Goal: Transaction & Acquisition: Purchase product/service

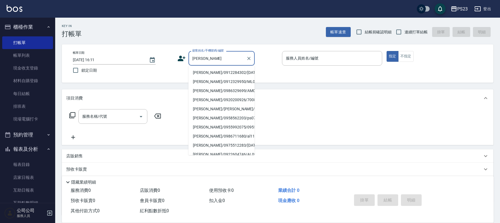
click at [211, 75] on li "[PERSON_NAME]/0912284302/[DATE]" at bounding box center [221, 72] width 66 height 9
type input "[PERSON_NAME]/0912284302/[DATE]"
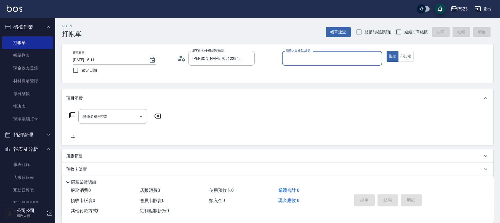
type input "[PERSON_NAME]-0"
click at [407, 34] on span "連續打單結帳" at bounding box center [416, 32] width 23 height 6
click at [405, 34] on input "連續打單結帳" at bounding box center [399, 32] width 12 height 12
checkbox input "true"
click at [108, 119] on input "服務名稱/代號" at bounding box center [109, 117] width 56 height 10
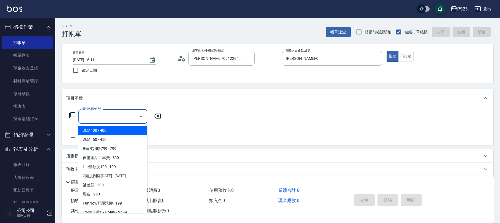
scroll to position [37, 0]
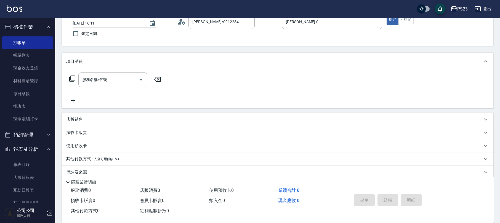
click at [73, 117] on p "店販銷售" at bounding box center [74, 120] width 17 height 6
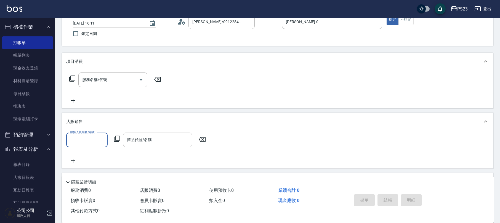
scroll to position [0, 0]
type input "ALin-8"
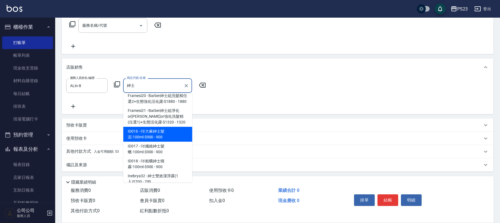
scroll to position [160, 0]
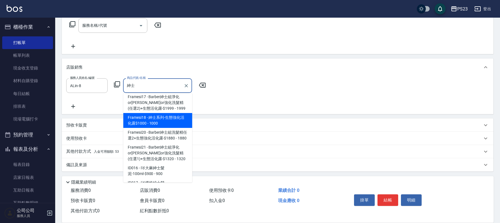
click at [181, 113] on span "Framesi18 - 紳士系列-生態強化活化露$1000 - 1000" at bounding box center [157, 120] width 69 height 15
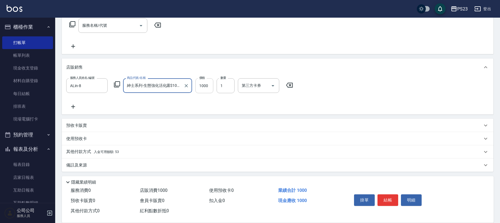
type input "紳士系列-生態強化活化露$1000"
click at [200, 90] on input "1000" at bounding box center [204, 85] width 18 height 15
type input "900"
click at [387, 195] on button "結帳" at bounding box center [388, 201] width 21 height 12
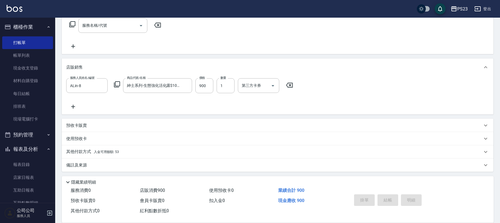
type input "[DATE] 18:29"
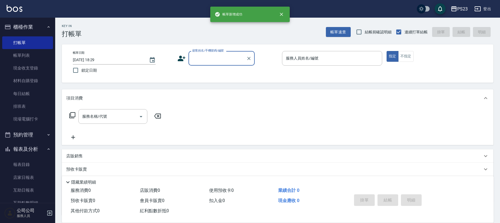
scroll to position [0, 0]
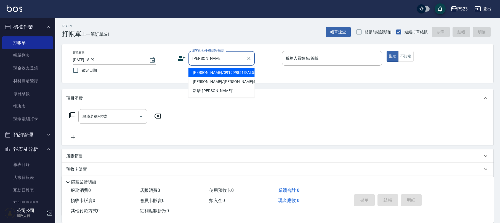
click at [226, 73] on li "[PERSON_NAME]/0919998513/AL551007" at bounding box center [221, 72] width 66 height 9
type input "[PERSON_NAME]/0919998513/AL551007"
type input "ALin-8"
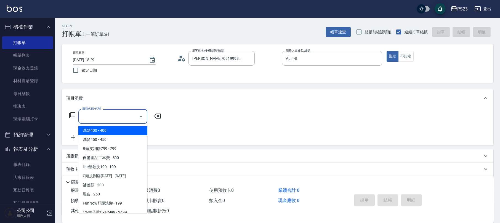
click at [103, 116] on input "服務名稱/代號" at bounding box center [109, 117] width 56 height 10
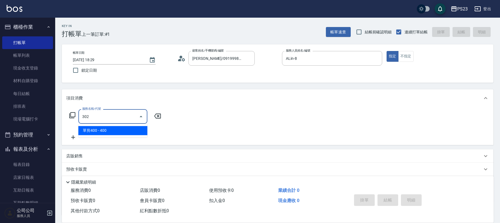
type input "單剪400(302)"
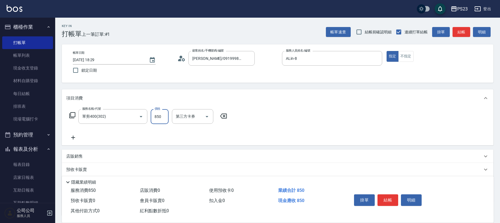
type input "850"
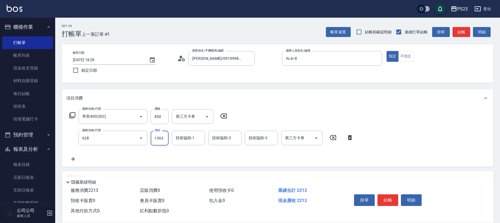
type input "中草藥2000(628)"
type input "1500"
type input "ALin-8"
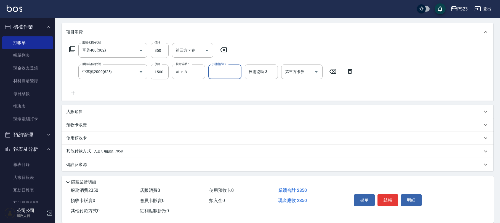
click at [94, 161] on div "備註及來源" at bounding box center [278, 164] width 432 height 13
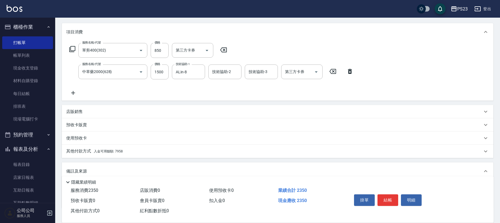
scroll to position [102, 0]
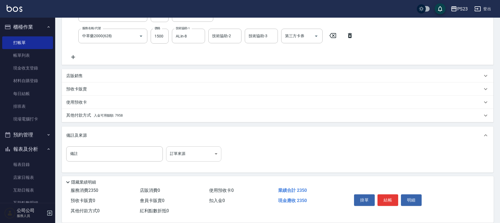
click at [177, 154] on body "PS23 登出 櫃檯作業 打帳單 帳單列表 現金收支登錄 材料自購登錄 每日結帳 排班表 現場電腦打卡 預約管理 預約管理 單日預約紀錄 單週預約紀錄 報表及…" at bounding box center [250, 61] width 500 height 327
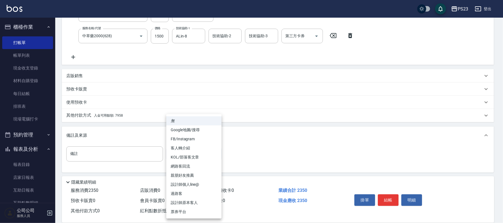
click at [183, 202] on li "設計師原本客人" at bounding box center [193, 202] width 55 height 9
type input "設計師原本客人"
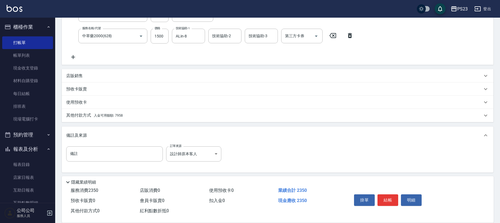
click at [121, 115] on span "入金可用餘額: 7958" at bounding box center [108, 116] width 29 height 4
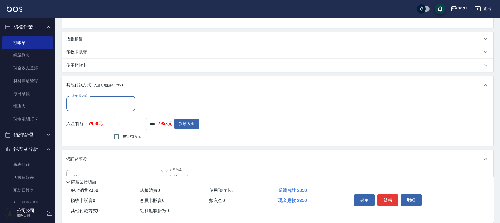
scroll to position [0, 0]
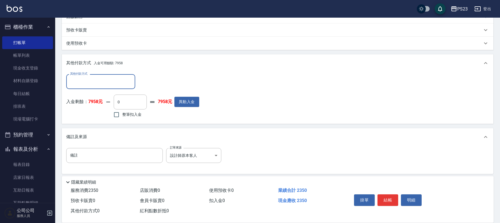
click at [127, 115] on span "整筆扣入金" at bounding box center [131, 115] width 19 height 6
click at [122, 115] on input "整筆扣入金" at bounding box center [117, 115] width 12 height 12
checkbox input "true"
type input "2350"
drag, startPoint x: 382, startPoint y: 195, endPoint x: 269, endPoint y: 155, distance: 120.3
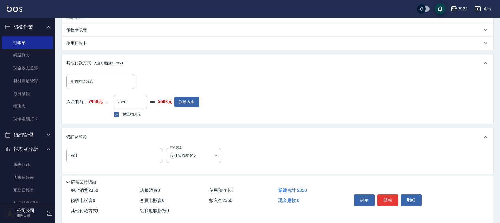
click at [382, 195] on button "結帳" at bounding box center [388, 201] width 21 height 12
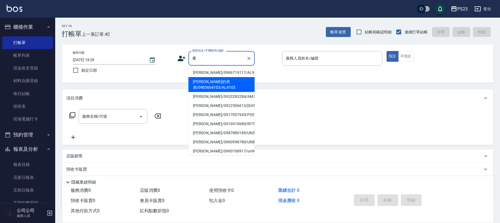
click at [235, 89] on li "[PERSON_NAME]的弟弟/0903664103/AL4103" at bounding box center [221, 84] width 66 height 15
type input "[PERSON_NAME]的弟弟/0903664103/AL4103"
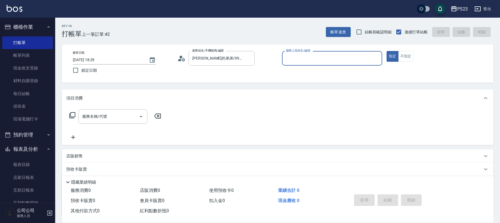
click at [183, 57] on icon at bounding box center [181, 58] width 8 height 8
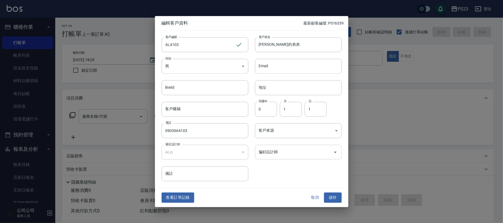
click at [296, 154] on input "偏好設計師" at bounding box center [293, 152] width 73 height 10
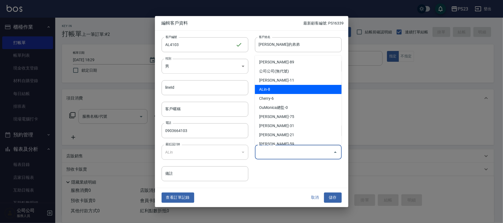
click at [281, 88] on li "ALin-8" at bounding box center [298, 89] width 87 height 9
type input "ALin"
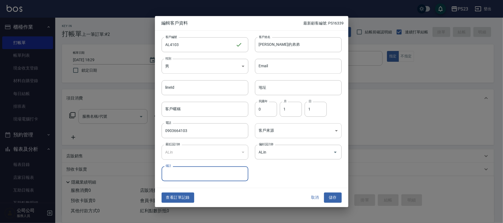
click at [281, 127] on body "PS23 登出 櫃檯作業 打帳單 帳單列表 現金收支登錄 材料自購登錄 每日結帳 排班表 現場電腦打卡 預約管理 預約管理 單日預約紀錄 單週預約紀錄 報表及…" at bounding box center [251, 134] width 503 height 268
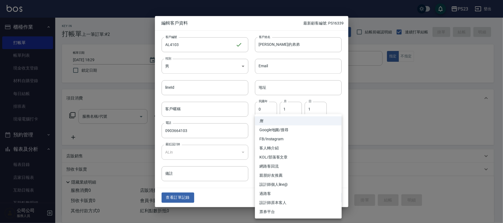
click at [288, 200] on li "設計師原本客人" at bounding box center [298, 202] width 87 height 9
type input "設計師原本客人"
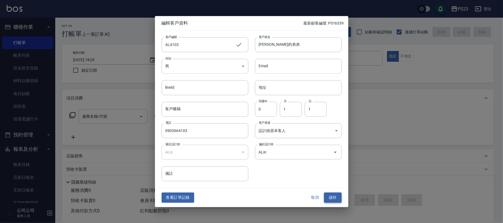
click at [338, 195] on button "儲存" at bounding box center [333, 198] width 18 height 10
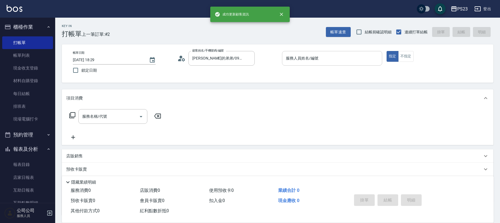
click at [341, 57] on input "服務人員姓名/編號" at bounding box center [332, 59] width 95 height 10
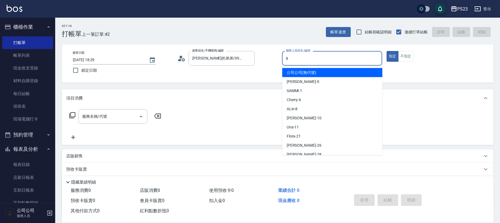
type input "ALin-8"
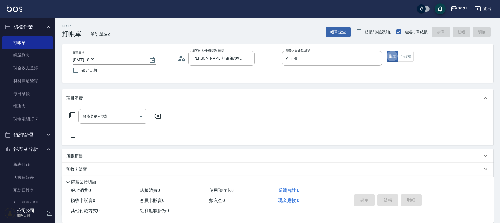
type button "true"
click at [98, 120] on input "服務名稱/代號" at bounding box center [109, 117] width 56 height 10
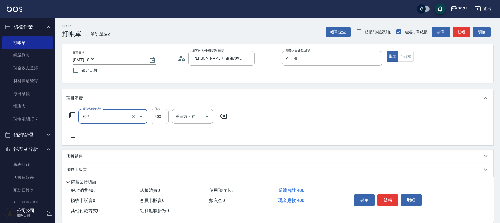
type input "單剪400(302)"
type input "1000"
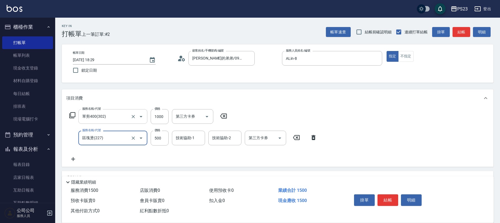
type input "區塊燙(227)"
type input "2800"
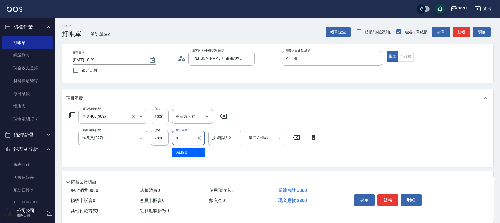
type input "ALin-8"
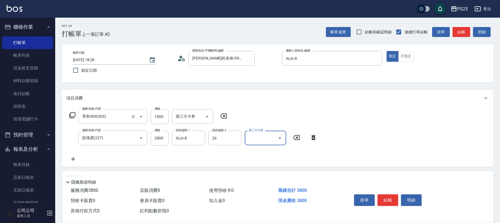
type input "青惠-26"
click at [201, 138] on icon "Clear" at bounding box center [199, 138] width 6 height 6
type input "ROLI-31"
click at [180, 156] on div "服務名稱/代號 單剪400(302) 服務名稱/代號 價格 1000 價格 第三方卡券 第三方卡券 服務名稱/代號 區塊燙(227) 服務名稱/代號 價格 2…" at bounding box center [193, 135] width 254 height 53
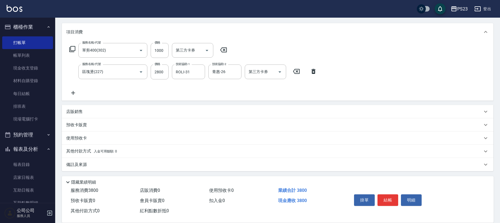
click at [92, 167] on div "備註及來源" at bounding box center [274, 165] width 416 height 6
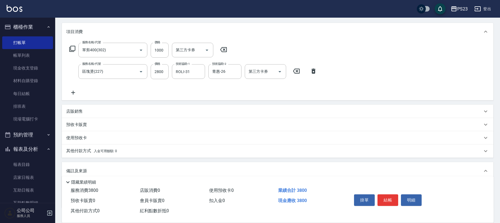
scroll to position [103, 0]
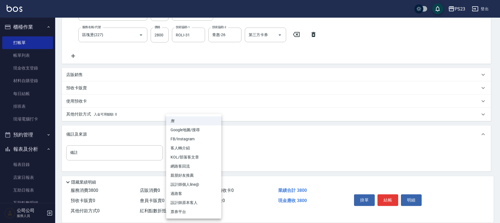
click at [180, 152] on body "PS23 登出 櫃檯作業 打帳單 帳單列表 現金收支登錄 材料自購登錄 每日結帳 排班表 現場電腦打卡 預約管理 預約管理 單日預約紀錄 單週預約紀錄 報表及…" at bounding box center [250, 60] width 500 height 327
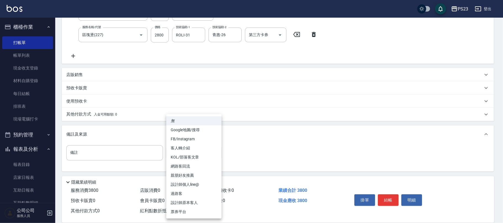
click at [183, 202] on li "設計師原本客人" at bounding box center [193, 202] width 55 height 9
type input "設計師原本客人"
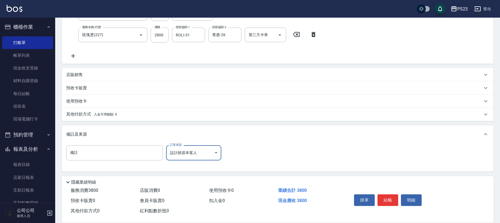
click at [385, 197] on button "結帳" at bounding box center [388, 201] width 21 height 12
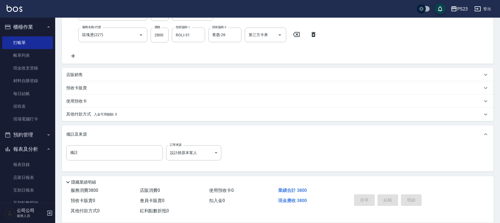
type input "[DATE] 18:31"
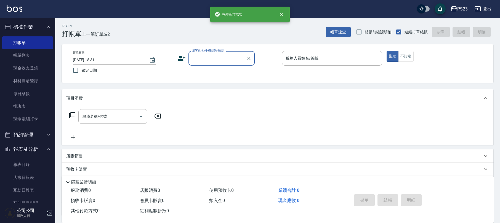
scroll to position [0, 0]
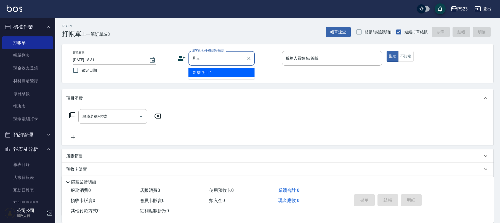
type input "月"
type input "越"
type input "致"
click at [218, 71] on li "[PERSON_NAME]/0915106055/AL001018" at bounding box center [221, 72] width 66 height 9
type input "[PERSON_NAME]/0915106055/AL001018"
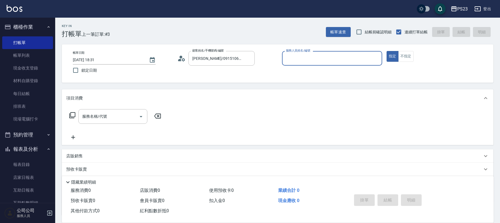
type input "ALin-8"
click at [98, 117] on input "服務名稱/代號" at bounding box center [109, 117] width 56 height 10
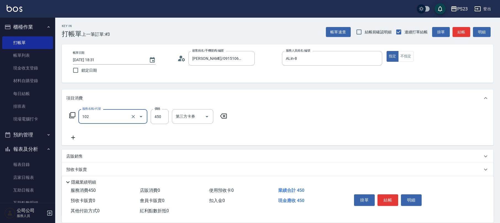
type input "洗髮450(102)"
type input "500"
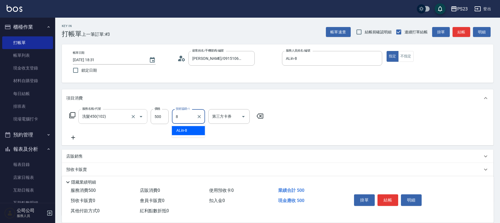
type input "ALin-8"
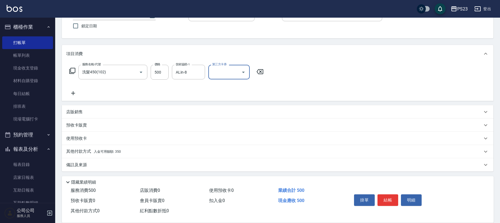
click at [123, 165] on div "備註及來源" at bounding box center [274, 165] width 416 height 6
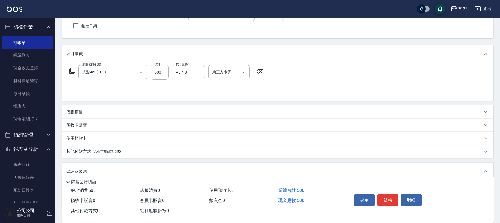
scroll to position [81, 0]
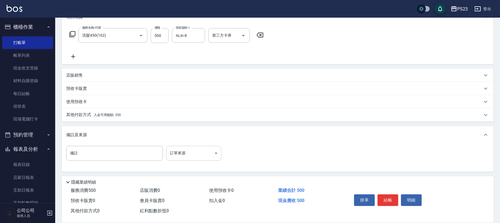
click at [197, 158] on body "PS23 登出 櫃檯作業 打帳單 帳單列表 現金收支登錄 材料自購登錄 每日結帳 排班表 現場電腦打卡 預約管理 預約管理 單日預約紀錄 單週預約紀錄 報表及…" at bounding box center [250, 71] width 500 height 305
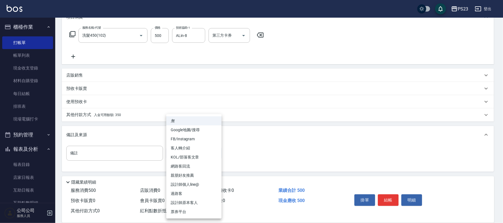
click at [187, 205] on li "設計師原本客人" at bounding box center [193, 202] width 55 height 9
type input "設計師原本客人"
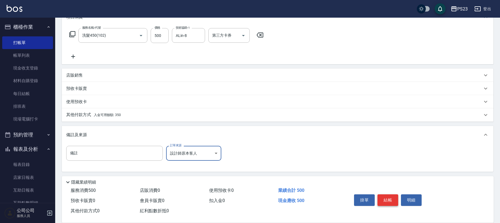
click at [392, 198] on button "結帳" at bounding box center [388, 201] width 21 height 12
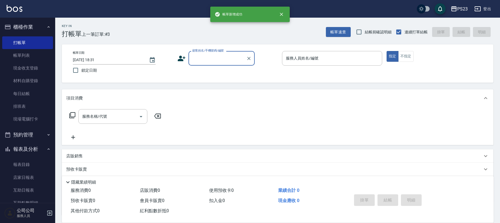
scroll to position [0, 0]
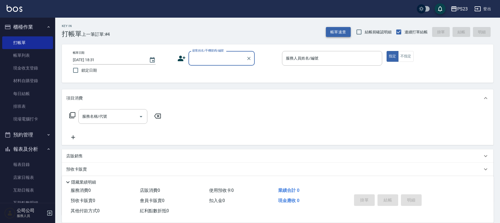
click at [347, 35] on button "帳單速查" at bounding box center [338, 32] width 25 height 10
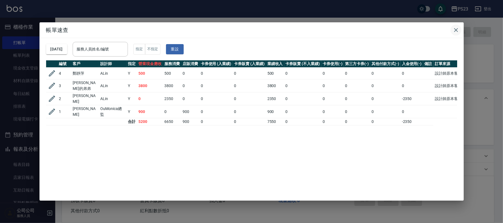
click at [454, 31] on icon "button" at bounding box center [456, 30] width 4 height 4
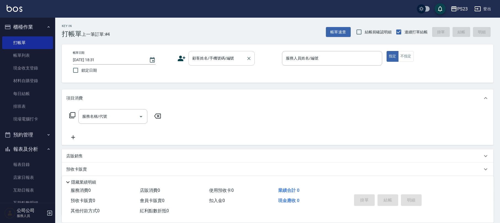
click at [211, 65] on div "顧客姓名/手機號碼/編號" at bounding box center [221, 58] width 66 height 15
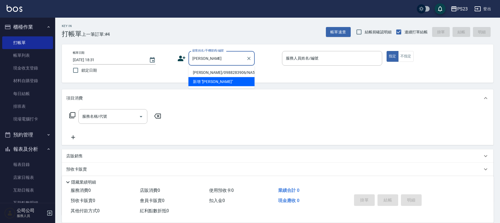
click at [214, 71] on li "[PERSON_NAME]/0988283906/NA581001" at bounding box center [221, 72] width 66 height 9
type input "[PERSON_NAME]/0988283906/NA581001"
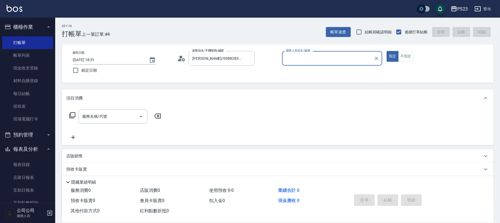
type input "Nanako-59"
click at [119, 116] on input "服務名稱/代號" at bounding box center [109, 117] width 56 height 10
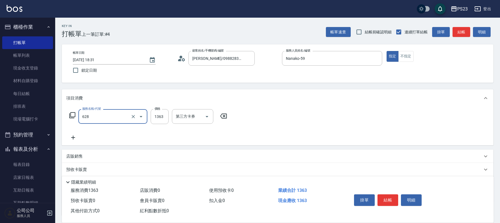
type input "中草藥2000(628)"
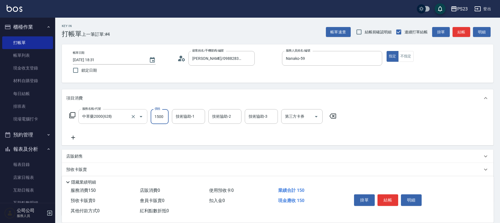
type input "1500"
type input "Nanako-59"
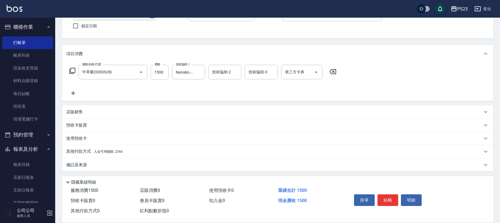
click at [86, 163] on p "備註及來源" at bounding box center [76, 165] width 21 height 6
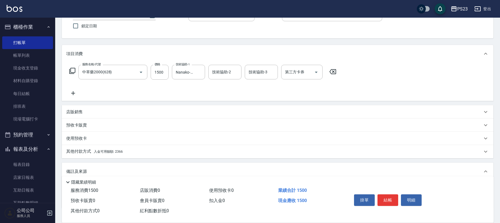
scroll to position [81, 0]
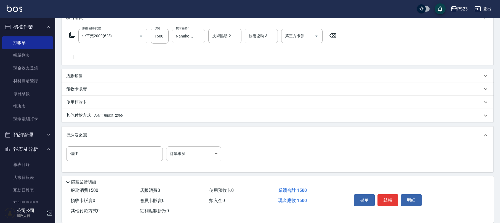
click at [186, 156] on body "PS23 登出 櫃檯作業 打帳單 帳單列表 現金收支登錄 材料自購登錄 每日結帳 排班表 現場電腦打卡 預約管理 預約管理 單日預約紀錄 單週預約紀錄 報表及…" at bounding box center [250, 71] width 500 height 305
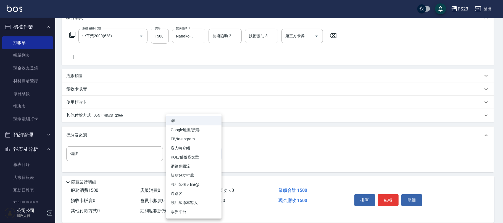
click at [190, 201] on li "設計師原本客人" at bounding box center [193, 202] width 55 height 9
type input "設計師原本客人"
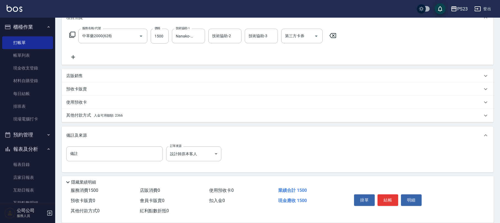
click at [112, 115] on span "入金可用餘額: 2366" at bounding box center [108, 116] width 29 height 4
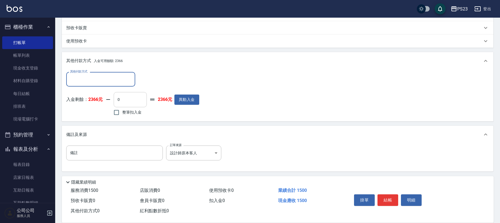
scroll to position [0, 0]
click at [121, 115] on input "整筆扣入金" at bounding box center [117, 113] width 12 height 12
checkbox input "true"
type input "1500"
click at [395, 200] on button "結帳" at bounding box center [388, 201] width 21 height 12
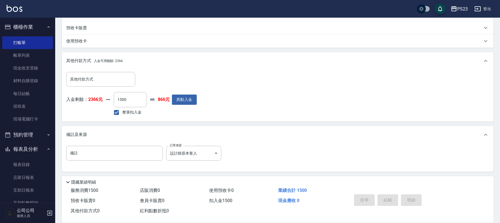
type input "[DATE] 18:34"
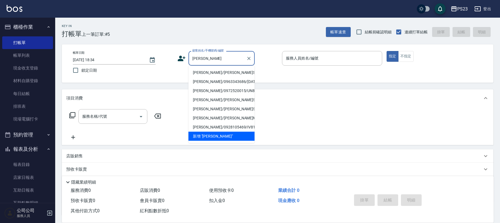
click at [222, 74] on li "[PERSON_NAME]/[PERSON_NAME]SA780122/[DATE]" at bounding box center [221, 72] width 66 height 9
type input "[PERSON_NAME]/[PERSON_NAME]SA780122/[DATE]"
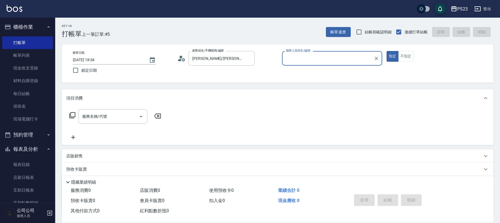
type input "SAMMI-1"
click at [124, 114] on input "服務名稱/代號" at bounding box center [109, 117] width 56 height 10
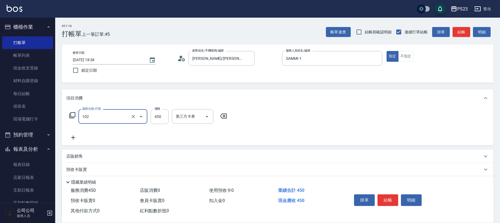
type input "洗髮450(102)"
type input "400"
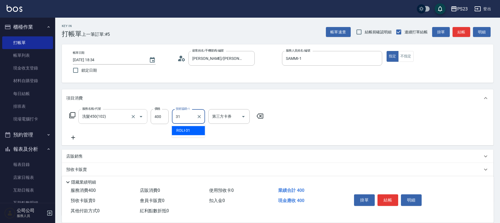
type input "ROLI-31"
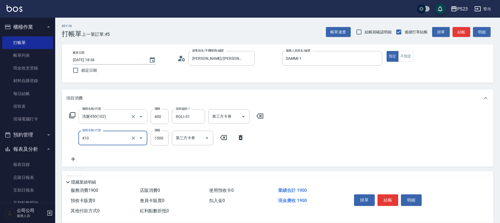
type input "補染(410)"
type input "1600"
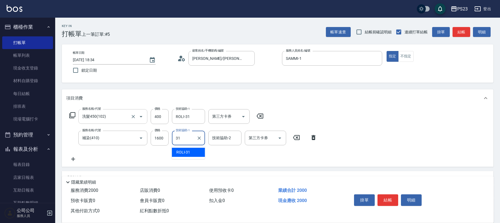
type input "ROLI-31"
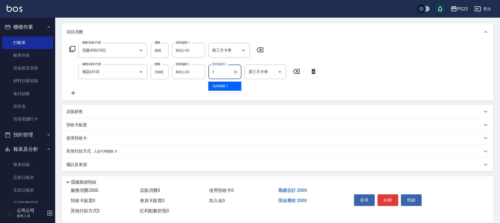
type input "SAMMI-1"
click at [83, 162] on p "備註及來源" at bounding box center [76, 165] width 21 height 6
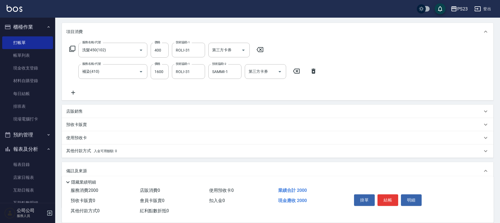
scroll to position [103, 0]
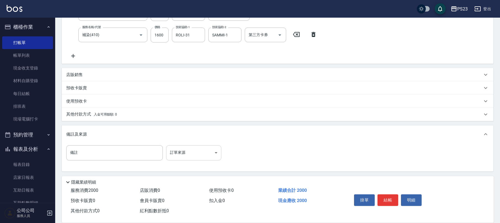
click at [166, 145] on body "PS23 登出 櫃檯作業 打帳單 帳單列表 現金收支登錄 材料自購登錄 每日結帳 排班表 現場電腦打卡 預約管理 預約管理 單日預約紀錄 單週預約紀錄 報表及…" at bounding box center [250, 60] width 500 height 327
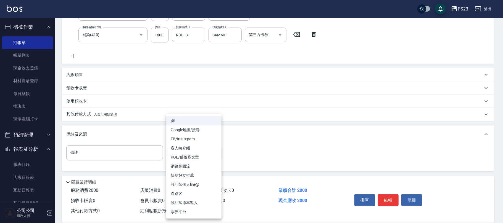
click at [184, 202] on li "設計師原本客人" at bounding box center [193, 202] width 55 height 9
type input "設計師原本客人"
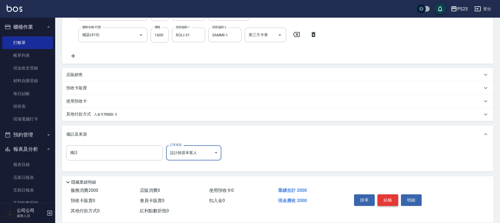
click at [392, 198] on button "結帳" at bounding box center [388, 201] width 21 height 12
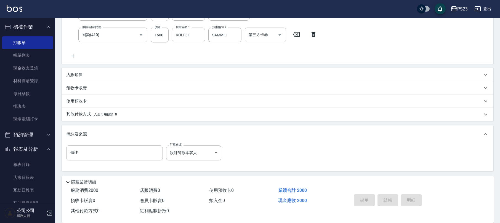
type input "[DATE] 18:35"
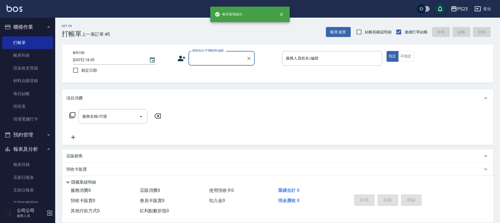
scroll to position [0, 0]
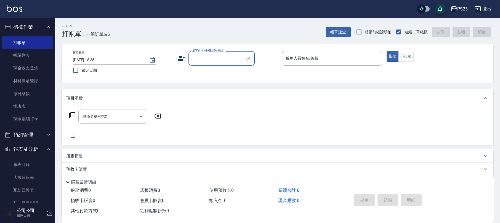
click at [182, 60] on icon at bounding box center [182, 59] width 8 height 6
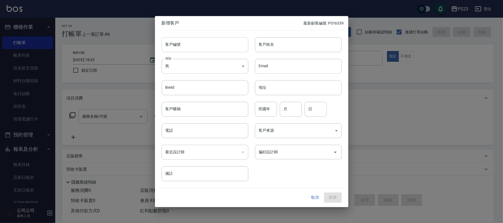
click at [207, 50] on input "客戶編號" at bounding box center [204, 44] width 87 height 15
type input "林"
type input "DO[PERSON_NAME]"
click at [204, 123] on input "電話" at bounding box center [204, 130] width 87 height 15
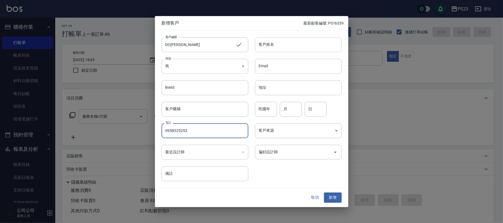
type input "0958325253"
click at [274, 46] on input "客戶姓名" at bounding box center [298, 44] width 87 height 15
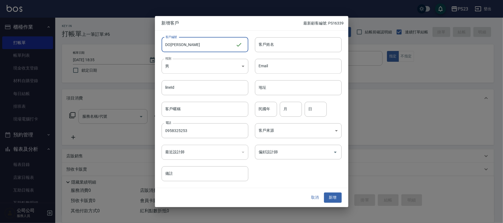
drag, startPoint x: 172, startPoint y: 45, endPoint x: 207, endPoint y: 44, distance: 35.1
click at [207, 44] on input "DO[PERSON_NAME]" at bounding box center [198, 44] width 74 height 15
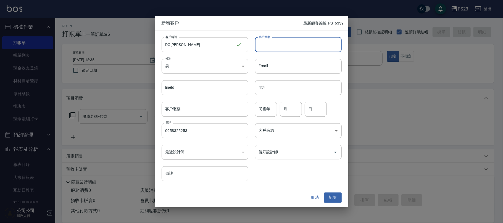
click at [278, 43] on input "客戶姓名" at bounding box center [298, 44] width 87 height 15
paste input "[PERSON_NAME]"
type input "[PERSON_NAME]"
click at [337, 197] on button "新增" at bounding box center [333, 198] width 18 height 10
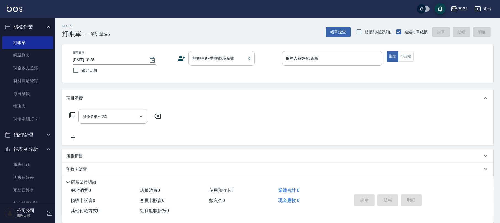
click at [221, 64] on div "顧客姓名/手機號碼/編號" at bounding box center [221, 58] width 66 height 15
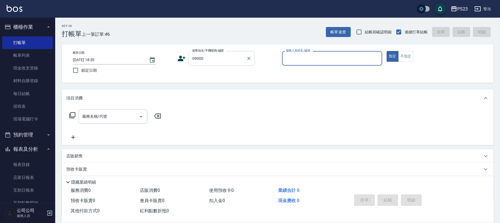
type input "新客人 姓名未設定/09000/"
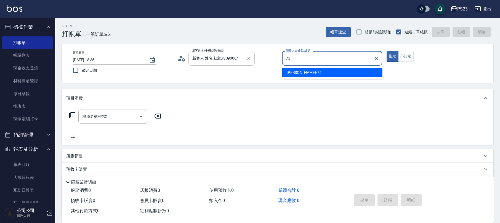
type input "Donna-75"
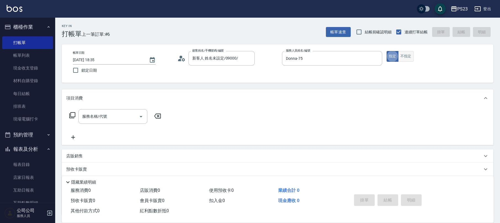
click at [412, 57] on button "不指定" at bounding box center [405, 56] width 15 height 11
click at [110, 116] on input "服務名稱/代號" at bounding box center [109, 117] width 56 height 10
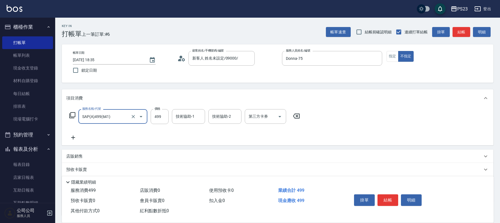
type input "SAP(A)499(641)"
type input "649"
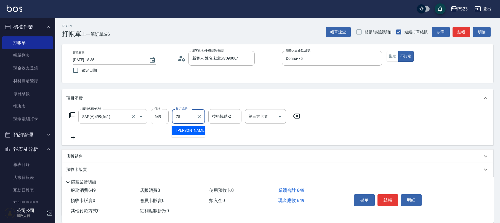
type input "Donna-75"
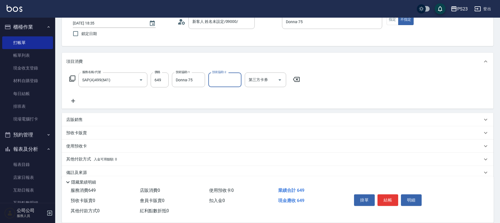
scroll to position [44, 0]
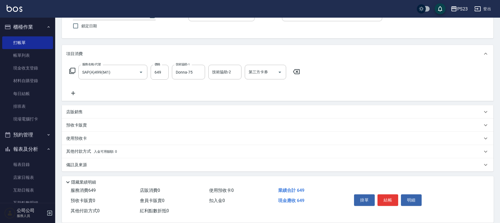
click at [94, 162] on div "備註及來源" at bounding box center [274, 165] width 416 height 6
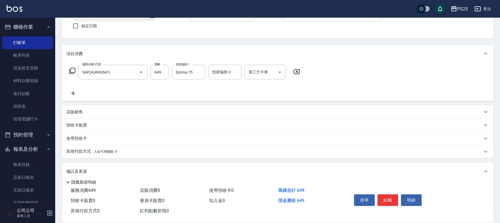
scroll to position [82, 0]
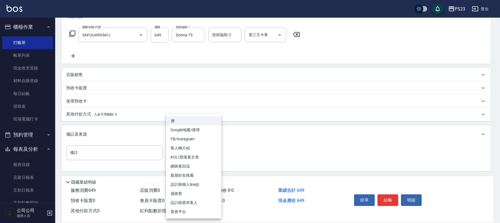
click at [190, 152] on body "PS23 登出 櫃檯作業 打帳單 帳單列表 現金收支登錄 材料自購登錄 每日結帳 排班表 現場電腦打卡 預約管理 預約管理 單日預約紀錄 單週預約紀錄 報表及…" at bounding box center [250, 70] width 500 height 305
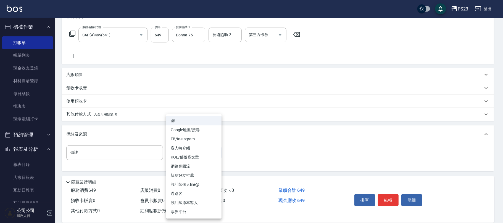
click at [182, 202] on li "設計師原本客人" at bounding box center [193, 202] width 55 height 9
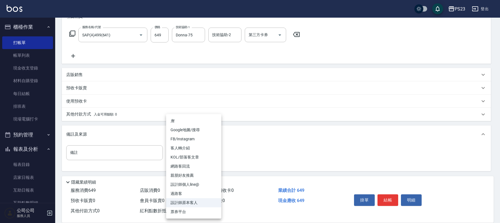
click at [188, 150] on body "PS23 登出 櫃檯作業 打帳單 帳單列表 現金收支登錄 材料自購登錄 每日結帳 排班表 現場電腦打卡 預約管理 預約管理 單日預約紀錄 單週預約紀錄 報表及…" at bounding box center [250, 70] width 500 height 305
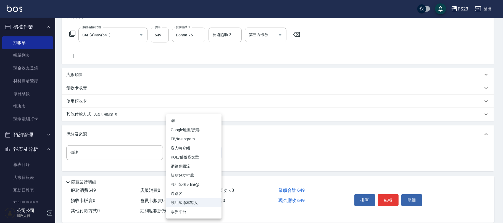
click at [187, 194] on li "過路客" at bounding box center [193, 193] width 55 height 9
type input "過路客"
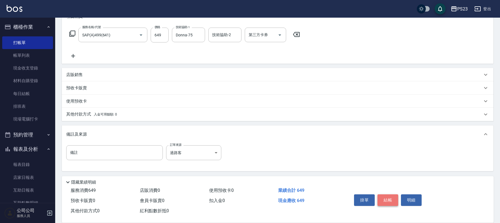
click at [387, 200] on button "結帳" at bounding box center [388, 201] width 21 height 12
type input "[DATE] 18:37"
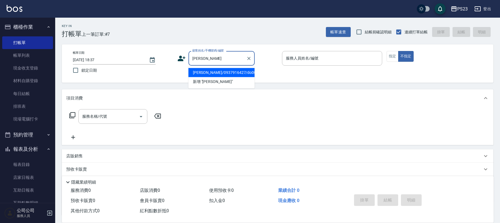
click at [225, 71] on li "[PERSON_NAME]/0937916427/do00422" at bounding box center [221, 72] width 66 height 9
type input "[PERSON_NAME]/0937916427/do00422"
type input "Donna-75"
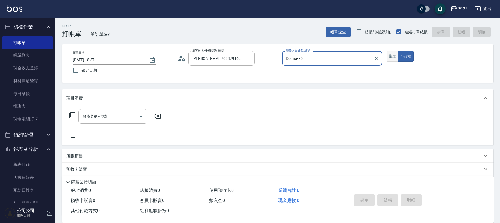
click at [392, 55] on button "指定" at bounding box center [393, 56] width 12 height 11
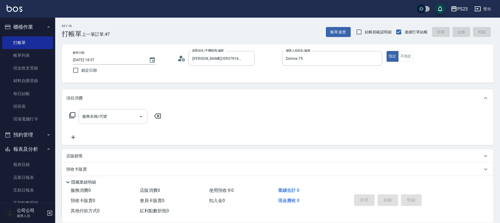
click at [117, 119] on input "服務名稱/代號" at bounding box center [109, 117] width 56 height 10
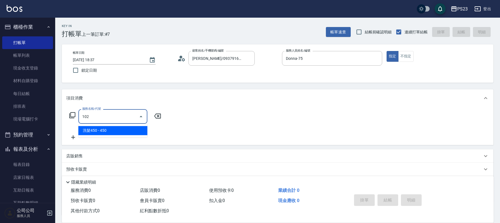
type input "洗髮450(102)"
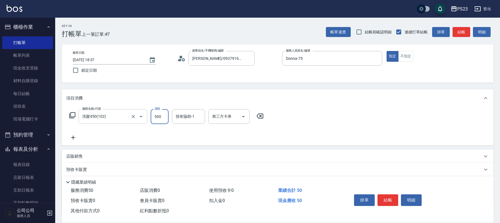
type input "500"
type input "Donna-75"
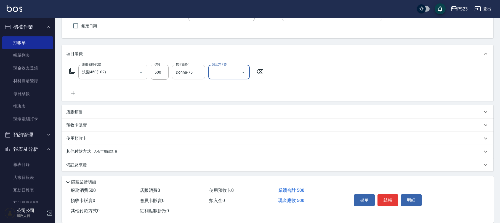
drag, startPoint x: 91, startPoint y: 161, endPoint x: 100, endPoint y: 160, distance: 8.9
click at [93, 161] on div "備註及來源" at bounding box center [278, 164] width 432 height 13
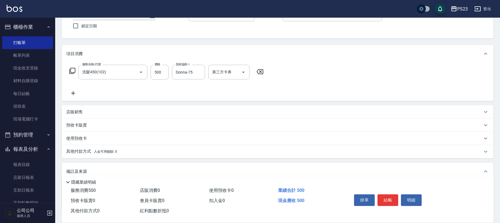
scroll to position [81, 0]
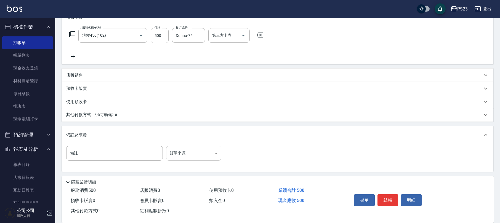
click at [189, 153] on body "PS23 登出 櫃檯作業 打帳單 帳單列表 現金收支登錄 材料自購登錄 每日結帳 排班表 現場電腦打卡 預約管理 預約管理 單日預約紀錄 單週預約紀錄 報表及…" at bounding box center [250, 71] width 500 height 305
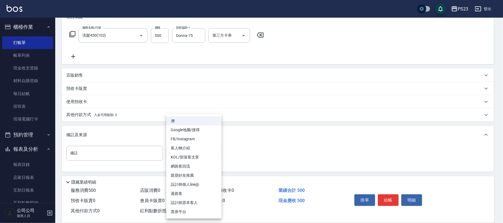
click at [189, 167] on li "網路客回流" at bounding box center [193, 166] width 55 height 9
type input "網路客回流"
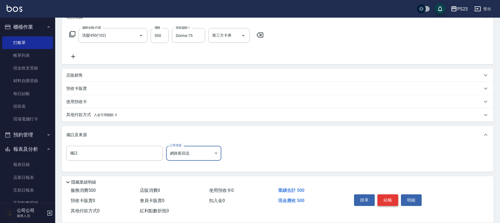
click at [385, 200] on button "結帳" at bounding box center [388, 201] width 21 height 12
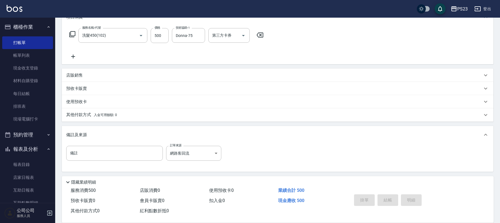
type input "[DATE] 18:38"
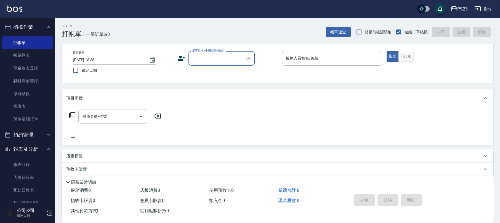
scroll to position [98, 0]
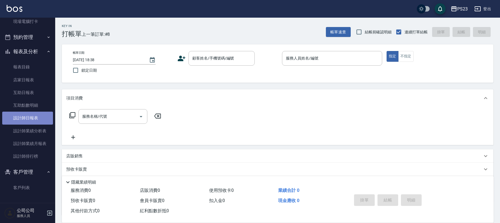
click at [33, 120] on link "設計師日報表" at bounding box center [27, 118] width 51 height 13
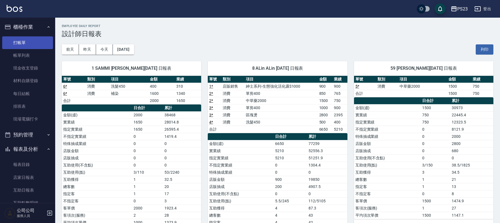
click at [24, 46] on link "打帳單" at bounding box center [27, 42] width 51 height 13
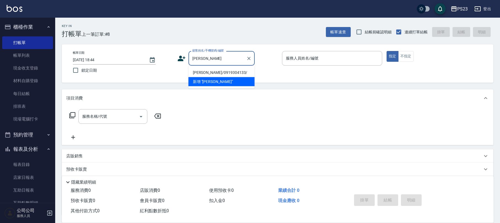
click at [208, 72] on li "[PERSON_NAME]/0919304133/" at bounding box center [221, 72] width 66 height 9
type input "[PERSON_NAME]/0919304133/"
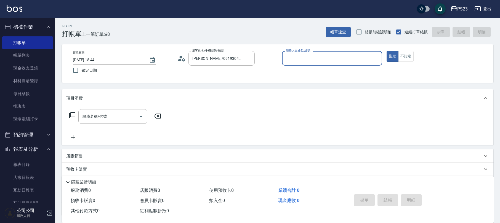
type input "SAMMI-1"
click at [120, 114] on input "服務名稱/代號" at bounding box center [109, 117] width 56 height 10
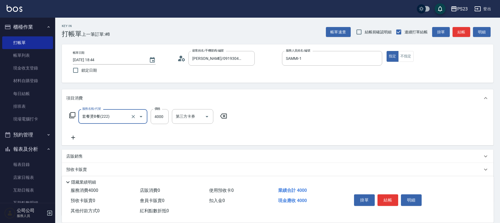
type input "套餐燙B餐(222)"
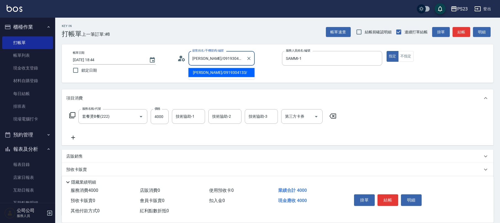
drag, startPoint x: 204, startPoint y: 57, endPoint x: 141, endPoint y: 59, distance: 62.9
click at [141, 59] on div "帳單日期 [DATE] 18:44 鎖定日期 顧客姓名/手機號碼/編號 [PERSON_NAME]/0919304133/ 顧客姓名/手機號碼/編號 服務人員…" at bounding box center [277, 63] width 418 height 25
click at [184, 57] on icon at bounding box center [181, 58] width 8 height 8
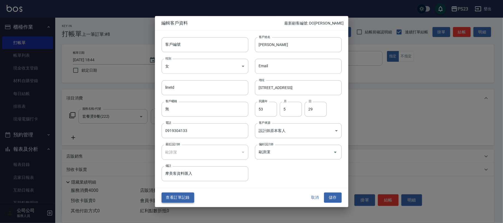
click at [178, 196] on button "查看訂單記錄" at bounding box center [177, 198] width 33 height 10
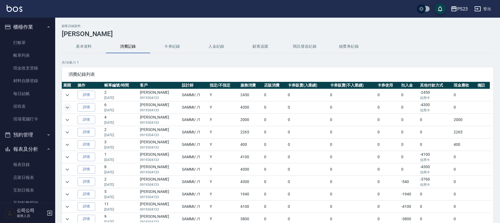
click at [67, 110] on icon "expand row" at bounding box center [67, 107] width 7 height 7
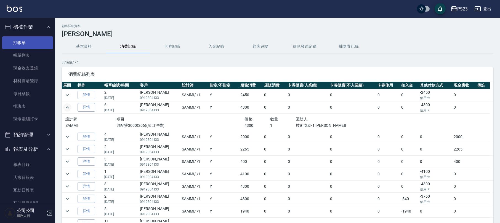
click at [18, 40] on link "打帳單" at bounding box center [27, 42] width 51 height 13
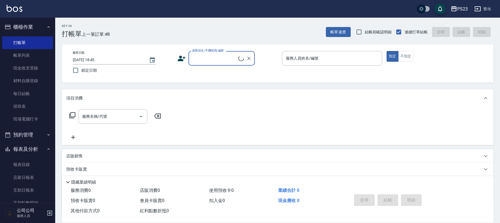
click at [200, 60] on input "顧客姓名/手機號碼/編號" at bounding box center [214, 59] width 47 height 10
drag, startPoint x: 195, startPoint y: 62, endPoint x: 167, endPoint y: 62, distance: 28.7
click at [167, 62] on div "帳單日期 [DATE] 18:45 鎖定日期 顧客姓名/手機號碼/編號 調配 顧客姓名/手機號碼/編號 服務人員姓名/編號 服務人員姓名/編號 指定 不指定" at bounding box center [277, 63] width 418 height 25
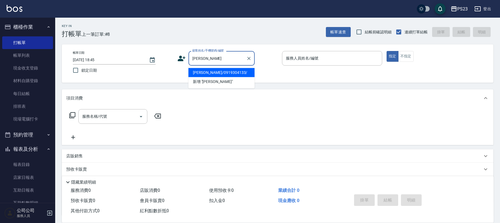
click at [222, 72] on li "[PERSON_NAME]/0919304133/" at bounding box center [221, 72] width 66 height 9
type input "[PERSON_NAME]/0919304133/"
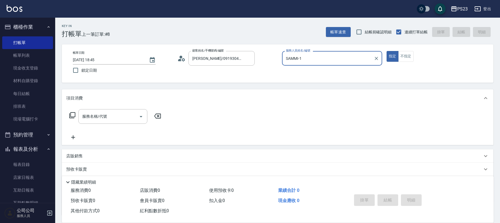
type input "SAMMI-1"
click at [133, 123] on div "服務名稱/代號" at bounding box center [112, 116] width 69 height 15
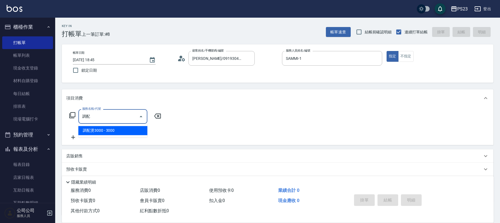
click at [131, 128] on span "調配燙3000 - 3000" at bounding box center [112, 130] width 69 height 9
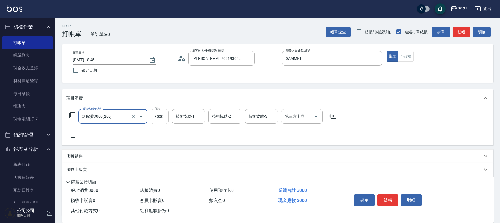
type input "調配燙3000(206)"
click at [156, 119] on input "3000" at bounding box center [160, 116] width 18 height 15
type input "4300"
type input "SAMMI-1"
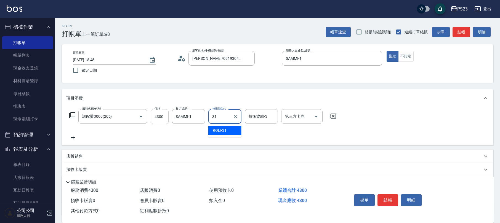
type input "ROLI-31"
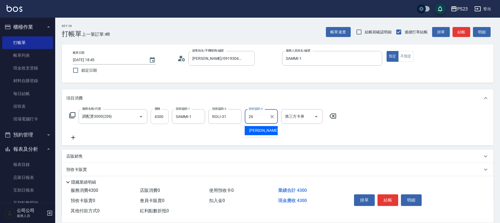
type input "青惠-26"
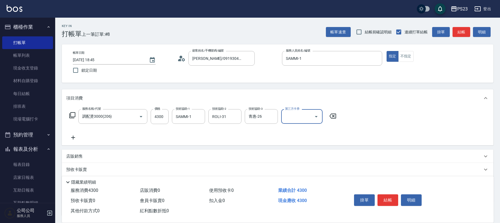
click at [73, 139] on icon at bounding box center [73, 138] width 4 height 4
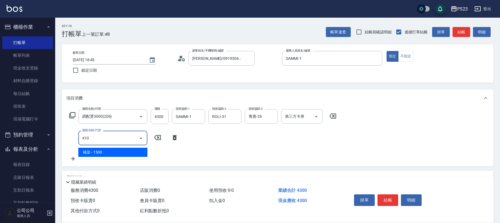
type input "補染(410)"
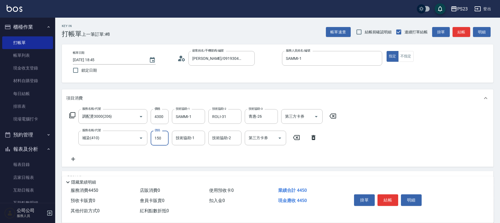
type input "1500"
type input "ROLI-31"
type input "青惠-26"
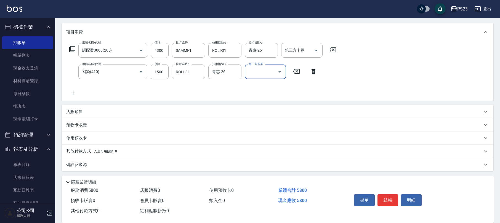
click at [91, 161] on div "備註及來源" at bounding box center [278, 164] width 432 height 13
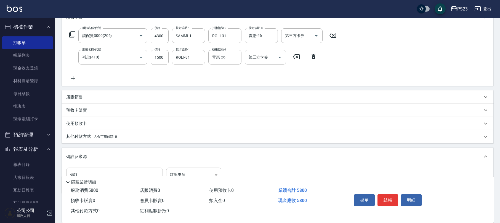
scroll to position [102, 0]
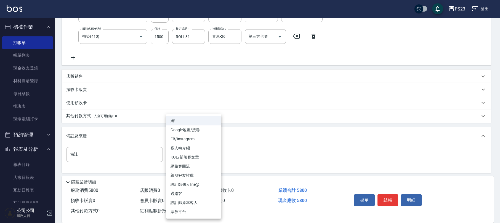
drag, startPoint x: 192, startPoint y: 157, endPoint x: 190, endPoint y: 162, distance: 4.6
click at [192, 158] on body "PS23 登出 櫃檯作業 打帳單 帳單列表 現金收支登錄 材料自購登錄 每日結帳 排班表 現場電腦打卡 預約管理 預約管理 單日預約紀錄 單週預約紀錄 報表及…" at bounding box center [250, 61] width 500 height 327
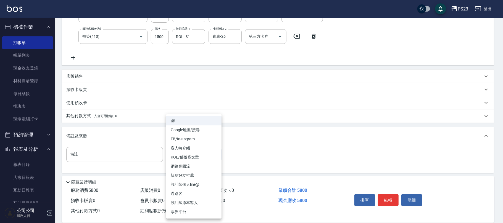
click at [183, 201] on li "設計師原本客人" at bounding box center [193, 202] width 55 height 9
type input "設計師原本客人"
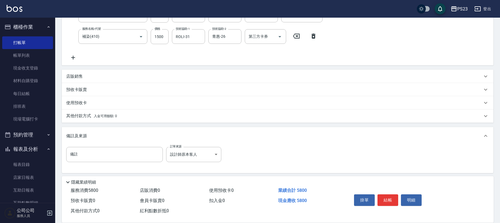
click at [81, 113] on div "其他付款方式 入金可用餘額: 0" at bounding box center [278, 116] width 432 height 13
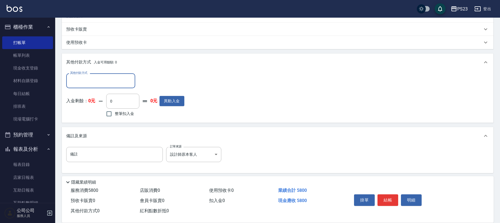
scroll to position [0, 0]
click at [104, 80] on input "其他付款方式" at bounding box center [101, 81] width 64 height 10
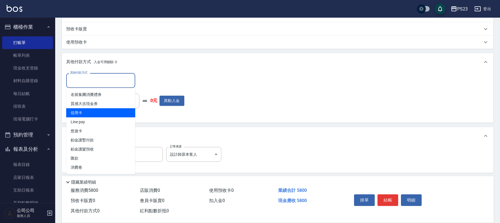
click at [86, 110] on span "信用卡" at bounding box center [100, 112] width 69 height 9
type input "信用卡"
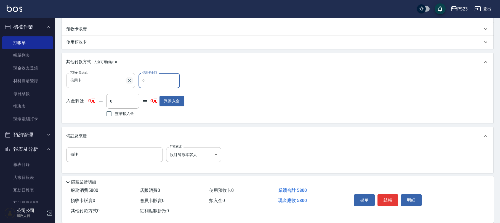
drag, startPoint x: 153, startPoint y: 81, endPoint x: 132, endPoint y: 80, distance: 21.0
click at [132, 80] on div "其他付款方式 信用卡 其他付款方式 信用卡金額 0 信用卡金額" at bounding box center [125, 80] width 118 height 15
type input "5800"
click at [389, 200] on button "結帳" at bounding box center [388, 201] width 21 height 12
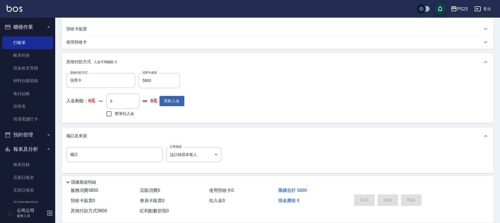
type input "[DATE] 18:46"
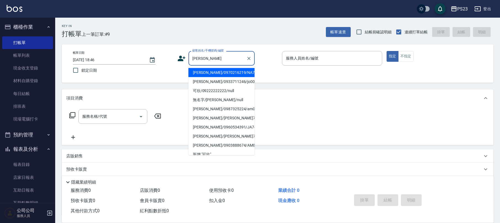
click at [240, 74] on li "[PERSON_NAME]/0970216219/NA710403" at bounding box center [221, 72] width 66 height 9
type input "[PERSON_NAME]/0970216219/NA710403"
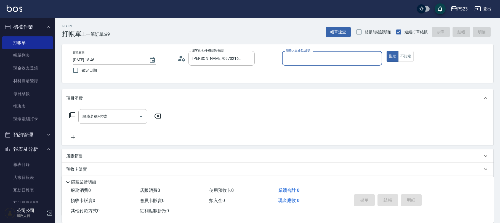
type input "Nanako-59"
click at [110, 118] on input "服務名稱/代號" at bounding box center [109, 117] width 56 height 10
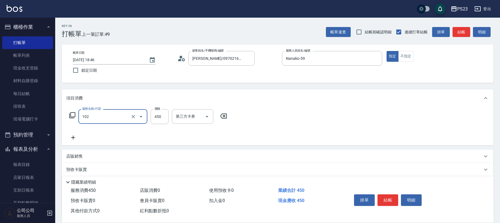
type input "洗髮450(102)"
type input "400"
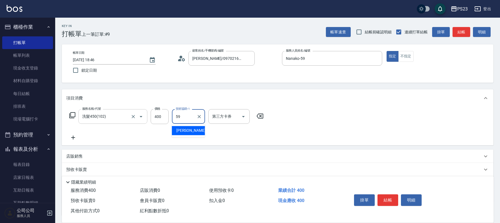
type input "Nanako-59"
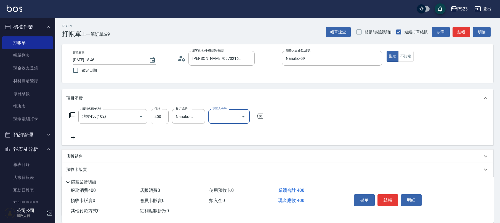
scroll to position [44, 0]
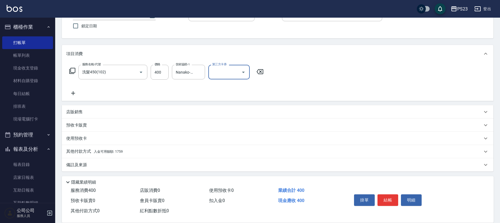
click at [91, 168] on div "備註及來源" at bounding box center [274, 165] width 416 height 6
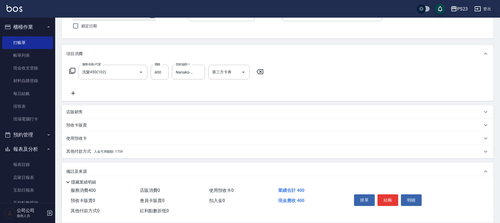
scroll to position [82, 0]
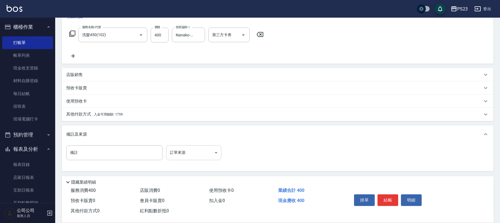
click at [221, 146] on body "PS23 登出 櫃檯作業 打帳單 帳單列表 現金收支登錄 材料自購登錄 每日結帳 排班表 現場電腦打卡 預約管理 預約管理 單日預約紀錄 單週預約紀錄 報表及…" at bounding box center [250, 70] width 500 height 305
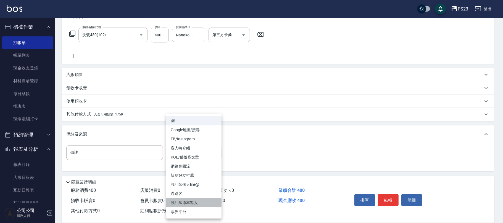
click at [195, 203] on li "設計師原本客人" at bounding box center [193, 202] width 55 height 9
type input "設計師原本客人"
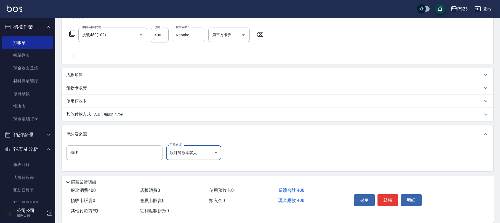
click at [119, 119] on div "其他付款方式 入金可用餘額: 1759" at bounding box center [278, 114] width 432 height 13
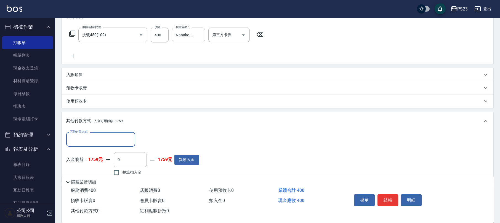
scroll to position [142, 0]
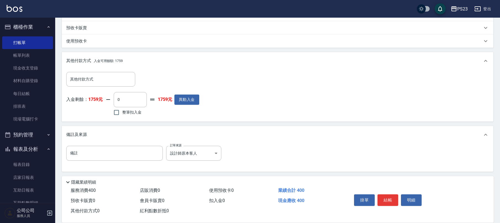
click at [130, 114] on span "整筆扣入金" at bounding box center [131, 113] width 19 height 6
click at [122, 114] on input "整筆扣入金" at bounding box center [117, 113] width 12 height 12
checkbox input "true"
type input "400"
click at [387, 198] on button "結帳" at bounding box center [388, 201] width 21 height 12
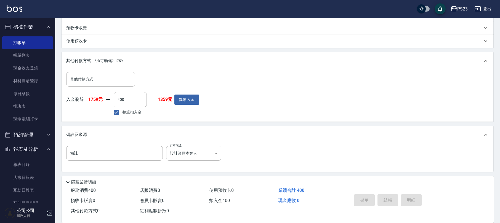
type input "[DATE] 18:56"
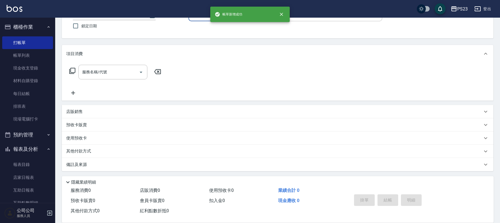
scroll to position [0, 0]
